Goal: Use online tool/utility: Utilize a website feature to perform a specific function

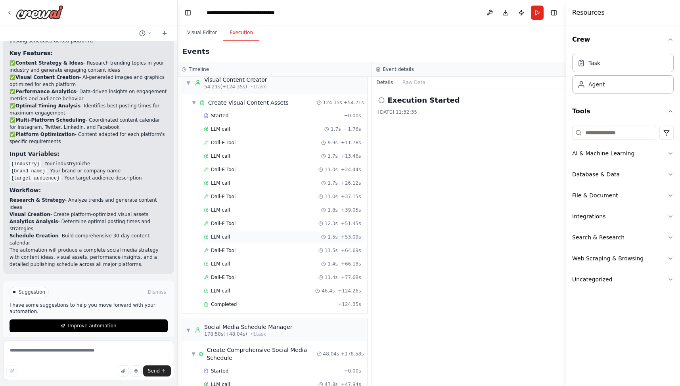
scroll to position [281, 0]
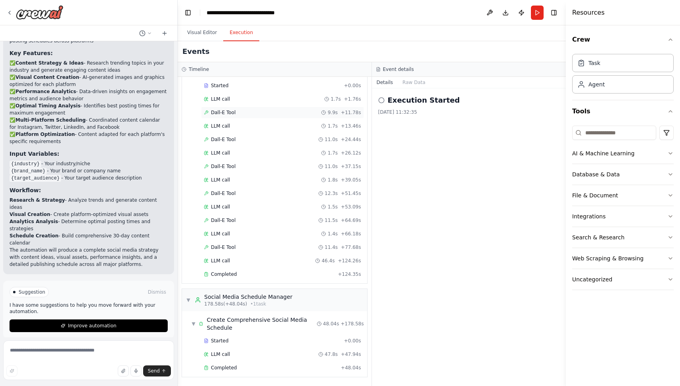
click at [242, 111] on div "Dall-E Tool 9.9s + 11.78s" at bounding box center [282, 112] width 157 height 6
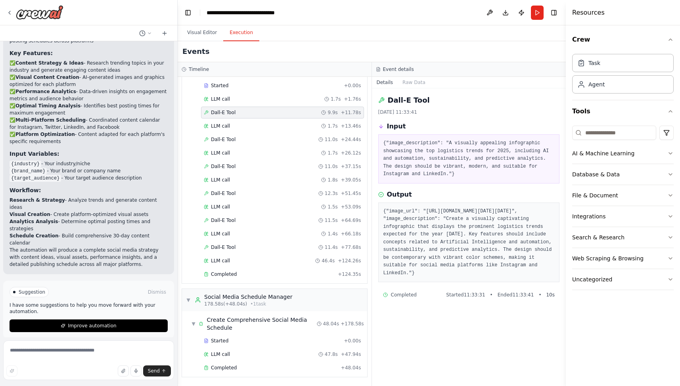
click at [456, 241] on pre "{"image_url": "https://oaidalleapiprodscus.blob.core.windows.net/private/org-hZ…" at bounding box center [468, 243] width 171 height 70
drag, startPoint x: 386, startPoint y: 219, endPoint x: 547, endPoint y: 281, distance: 173.0
click at [547, 277] on pre "{"image_url": "https://oaidalleapiprodscus.blob.core.windows.net/private/org-hZ…" at bounding box center [468, 243] width 171 height 70
copy pre "https://oaidalleapiprodscus.blob.core.windows.net/private/org-hZRtglLxBYvAvvtxh…"
click at [258, 356] on div "LLM call 47.8s + 47.94s" at bounding box center [282, 354] width 157 height 6
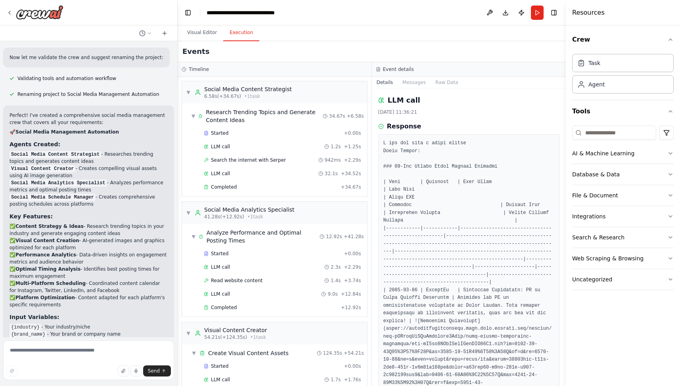
scroll to position [0, 0]
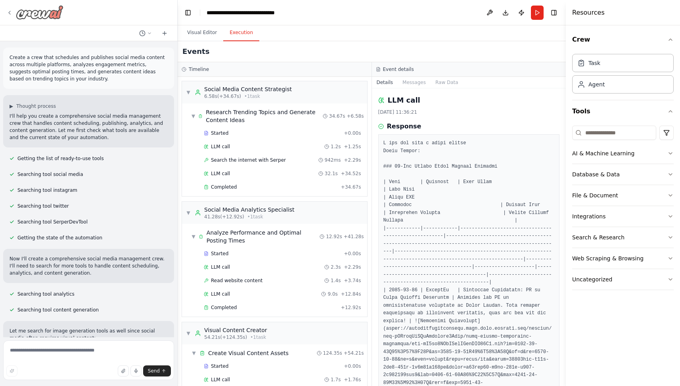
click at [11, 13] on icon at bounding box center [9, 13] width 6 height 6
